Goal: Information Seeking & Learning: Learn about a topic

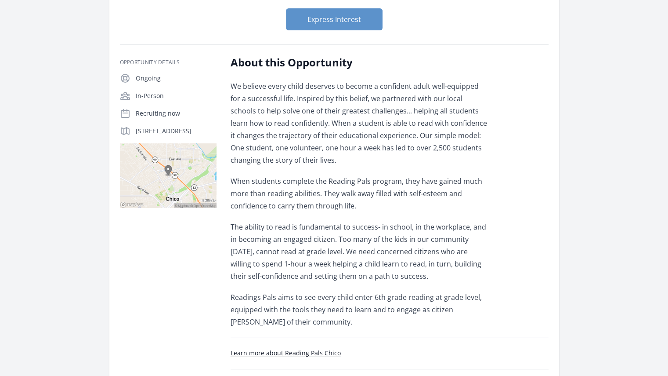
scroll to position [110, 0]
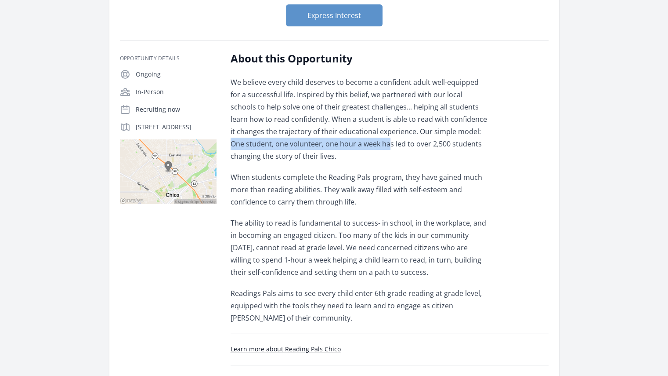
drag, startPoint x: 434, startPoint y: 134, endPoint x: 329, endPoint y: 142, distance: 105.7
click at [329, 142] on span "We believe every child deserves to become a confident adult well-equipped for a…" at bounding box center [359, 118] width 256 height 83
click at [331, 195] on div "About this Opportunity We believe every child deserves to become a confident ad…" at bounding box center [390, 217] width 318 height 333
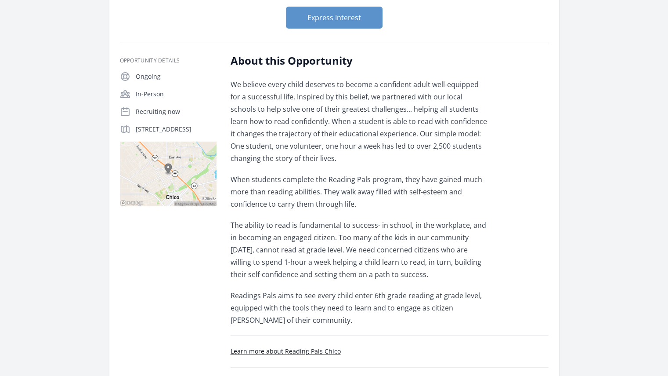
scroll to position [130, 0]
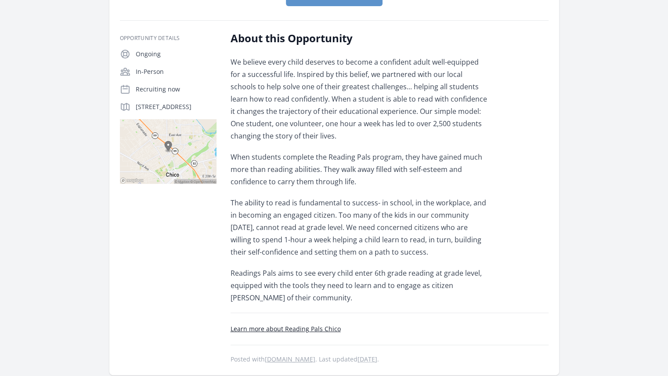
click at [307, 327] on link "Learn more about Reading Pals Chico" at bounding box center [286, 328] width 110 height 8
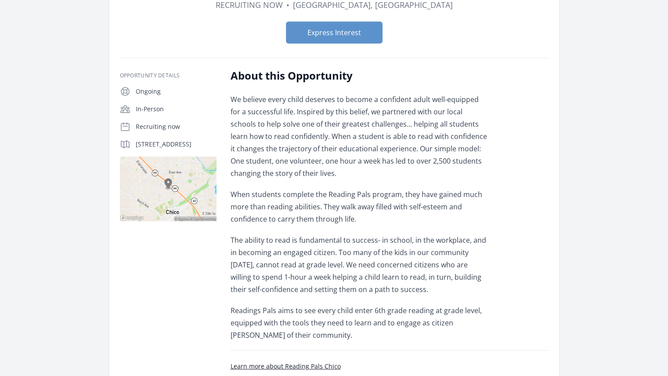
scroll to position [81, 0]
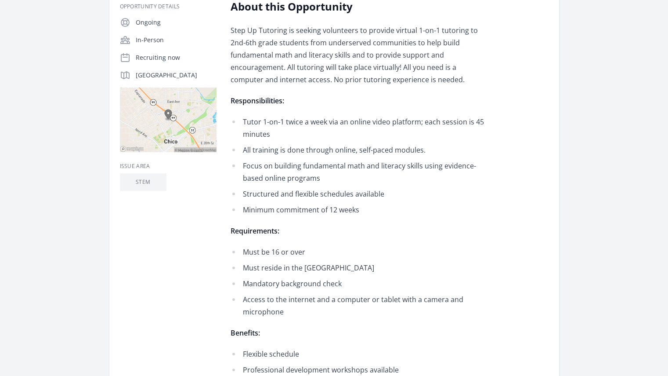
scroll to position [205, 0]
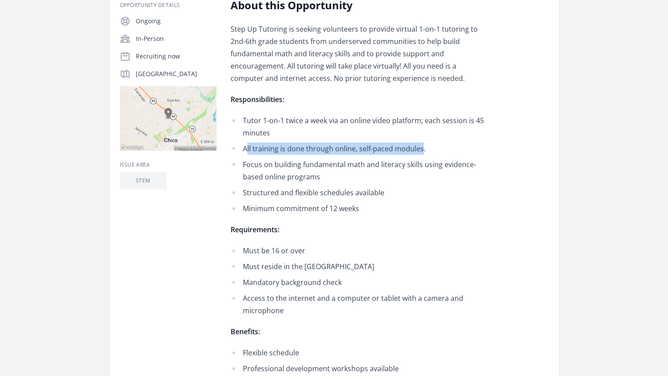
drag, startPoint x: 246, startPoint y: 149, endPoint x: 420, endPoint y: 152, distance: 174.0
click at [331, 152] on span "All training is done through online, self-paced modules." at bounding box center [334, 149] width 183 height 10
click at [331, 154] on div "About this Opportunity Step Up Tutoring is seeking volunteers to provide virtua…" at bounding box center [390, 343] width 318 height 691
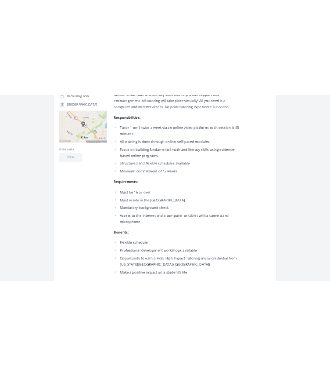
scroll to position [260, 0]
